Goal: Obtain resource: Obtain resource

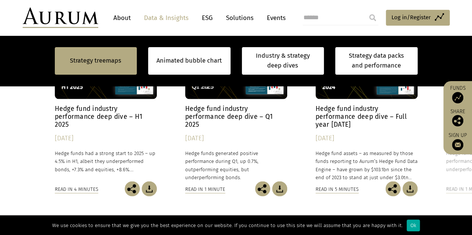
scroll to position [666, 0]
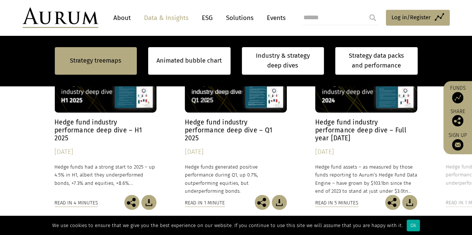
click at [149, 202] on img at bounding box center [148, 202] width 15 height 15
click at [187, 129] on h4 "Hedge fund industry performance deep dive – Q1 2025" at bounding box center [236, 130] width 102 height 24
